Goal: Find specific page/section: Find specific page/section

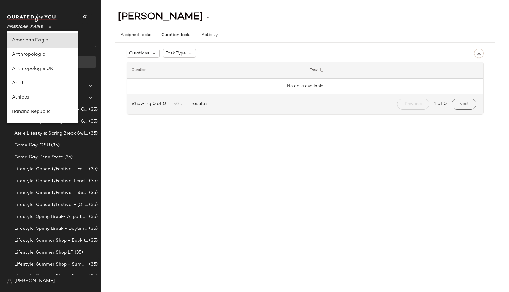
click at [29, 29] on span "American Eagle" at bounding box center [25, 25] width 36 height 11
click at [28, 50] on div "Debenhams" at bounding box center [42, 56] width 71 height 14
type input "**"
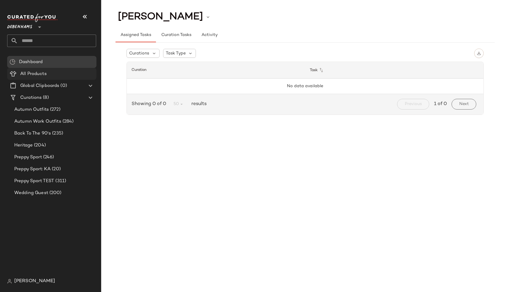
click at [42, 72] on span "All Products" at bounding box center [33, 74] width 26 height 7
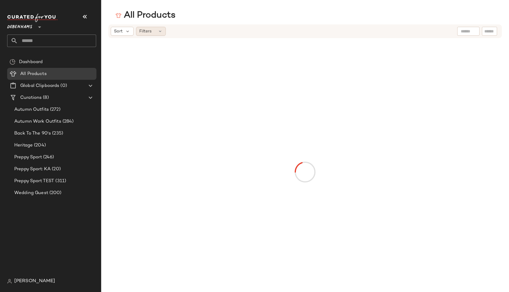
click at [161, 31] on icon at bounding box center [160, 31] width 5 height 5
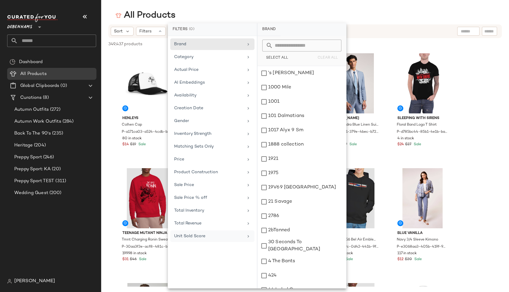
click at [199, 237] on span "Unit Sold Score" at bounding box center [189, 236] width 31 height 4
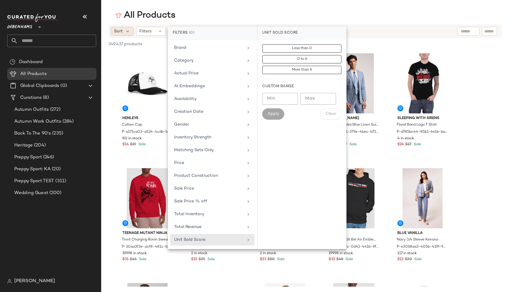
click at [118, 32] on span "Sort" at bounding box center [118, 31] width 9 height 6
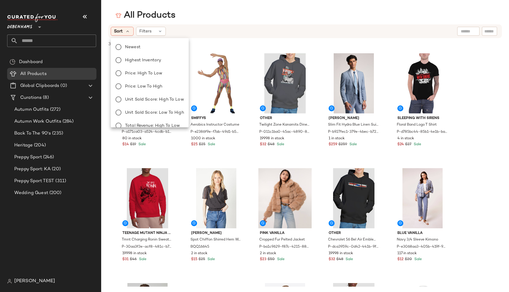
scroll to position [20, 0]
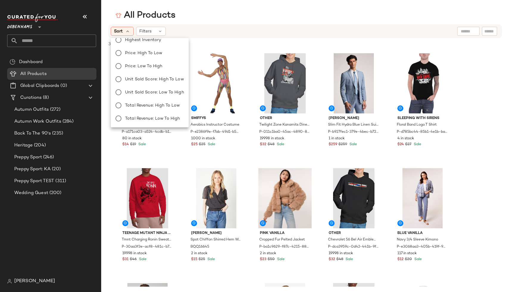
click at [166, 31] on div "Sort Filters" at bounding box center [266, 31] width 311 height 9
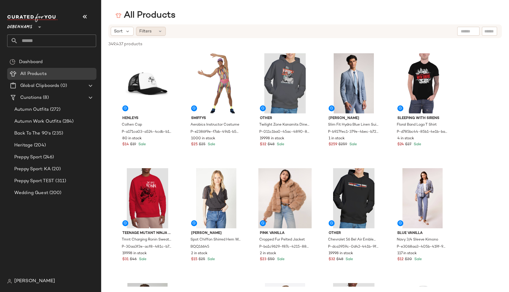
click at [156, 30] on div "Filters" at bounding box center [151, 31] width 30 height 9
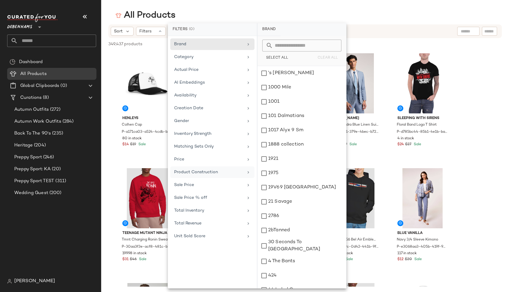
scroll to position [0, 0]
click at [194, 8] on main "All Products Sort Filters 349,437 products • 0 selected Deselect All Henleys Co…" at bounding box center [254, 146] width 509 height 292
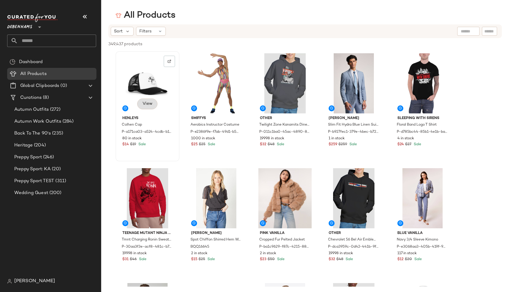
click at [145, 104] on span "View" at bounding box center [147, 104] width 10 height 5
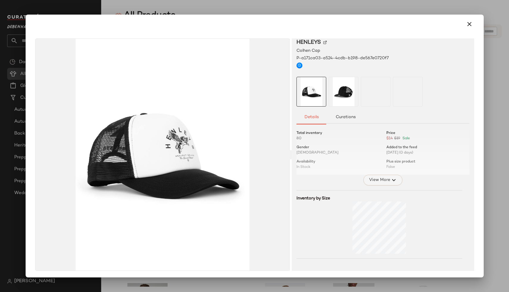
click at [370, 178] on span "View More" at bounding box center [379, 180] width 21 height 7
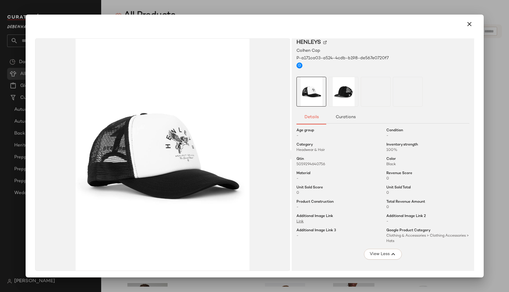
scroll to position [46, 0]
click at [466, 24] on icon "button" at bounding box center [469, 24] width 7 height 7
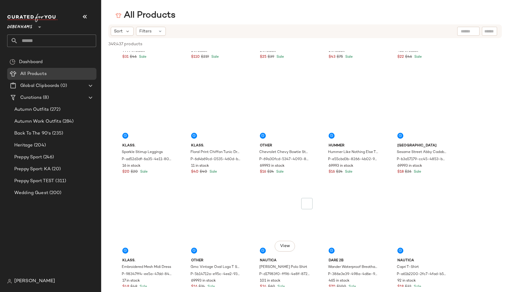
scroll to position [2122, 0]
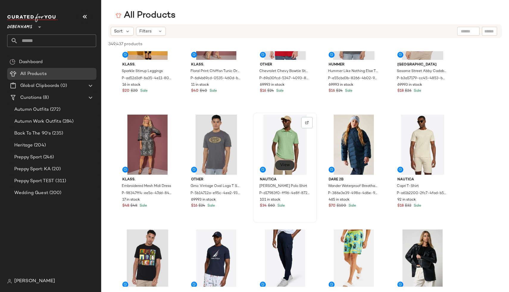
click at [288, 168] on button "View" at bounding box center [285, 165] width 20 height 11
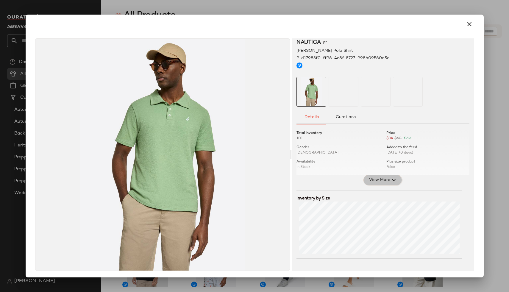
click at [379, 180] on span "View More" at bounding box center [379, 180] width 21 height 7
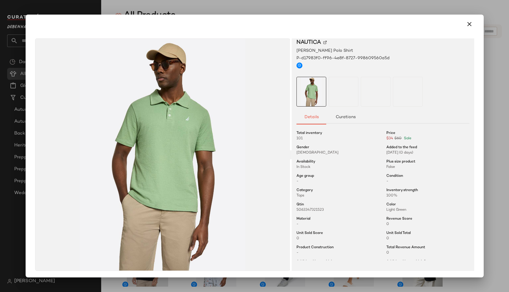
click at [494, 168] on div at bounding box center [254, 146] width 509 height 292
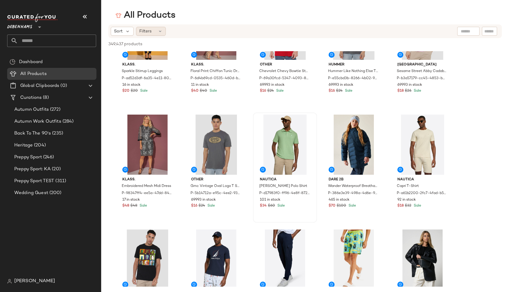
click at [162, 31] on icon at bounding box center [160, 31] width 5 height 5
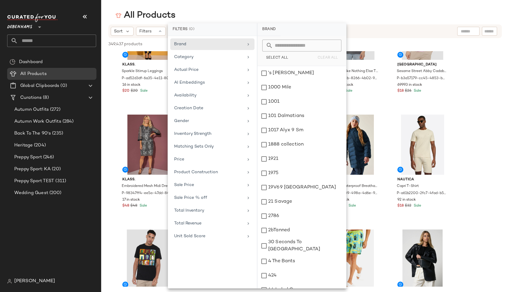
click at [200, 179] on div "Brand Category Actual Price AI Embeddings Availability Creation Date Gender Inv…" at bounding box center [212, 162] width 89 height 252
click at [192, 170] on span "Product Construction" at bounding box center [196, 172] width 44 height 4
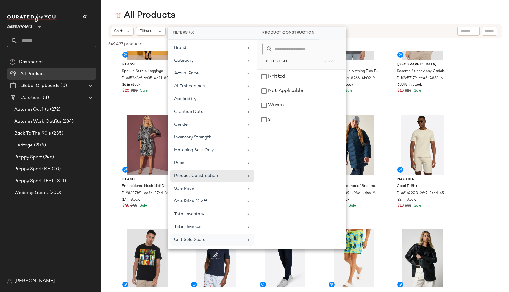
click at [202, 238] on span "Unit Sold Score" at bounding box center [189, 240] width 31 height 4
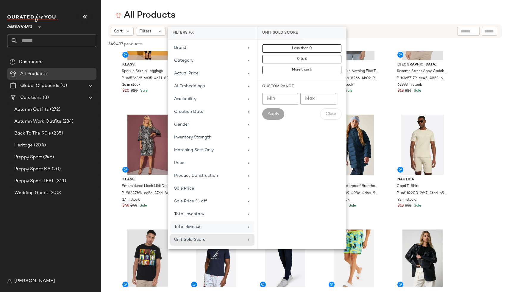
click at [195, 228] on span "Total Revenue" at bounding box center [187, 227] width 27 height 4
click at [182, 113] on span "Creation Date" at bounding box center [188, 112] width 29 height 4
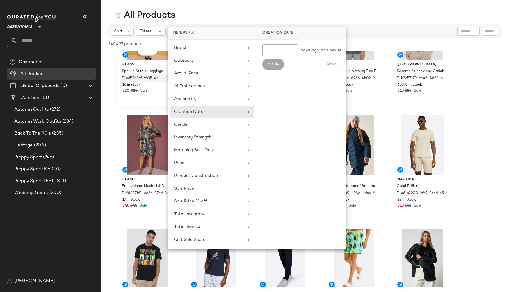
click at [139, 81] on span "P-ad52d3df-6a35-4e11-80ae-01f361fd1797" at bounding box center [141, 78] width 39 height 5
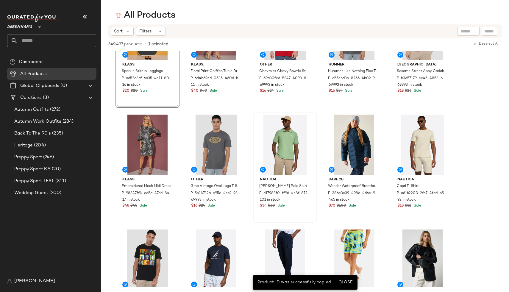
click at [145, 52] on span "View" at bounding box center [147, 50] width 10 height 5
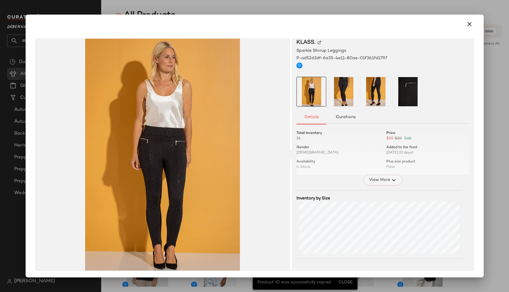
click at [383, 179] on span "View More" at bounding box center [379, 180] width 21 height 7
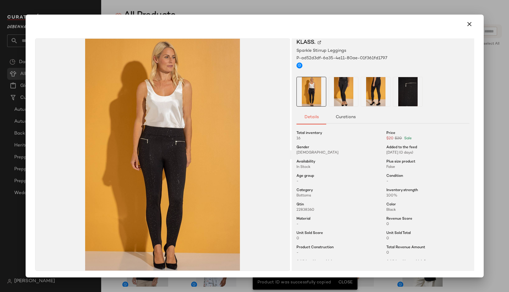
scroll to position [153, 0]
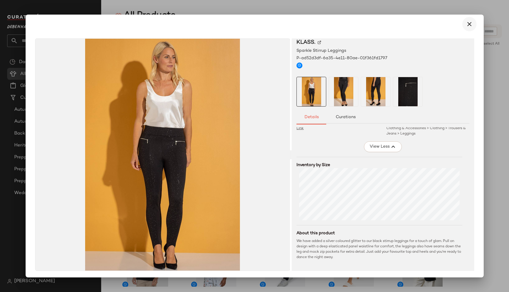
click at [466, 27] on icon "button" at bounding box center [469, 24] width 7 height 7
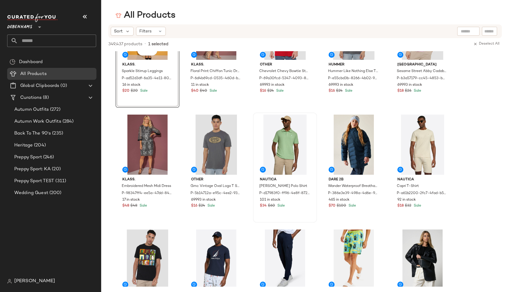
click at [20, 280] on span "[PERSON_NAME]" at bounding box center [34, 281] width 41 height 7
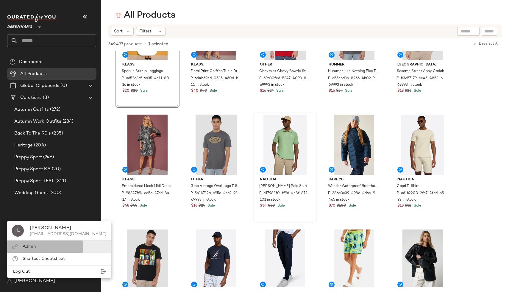
click at [27, 246] on span "Admin" at bounding box center [29, 246] width 13 height 4
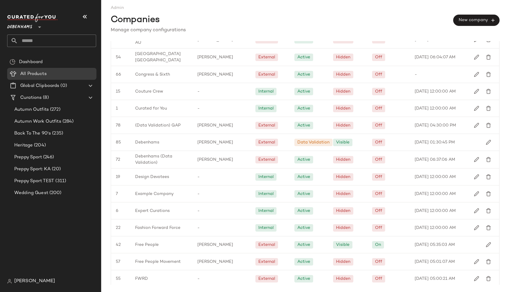
scroll to position [239, 0]
